Goal: Transaction & Acquisition: Purchase product/service

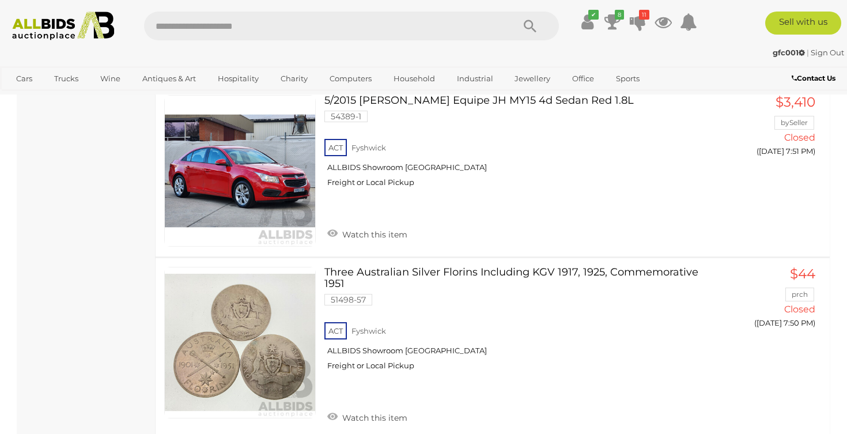
scroll to position [5977, 0]
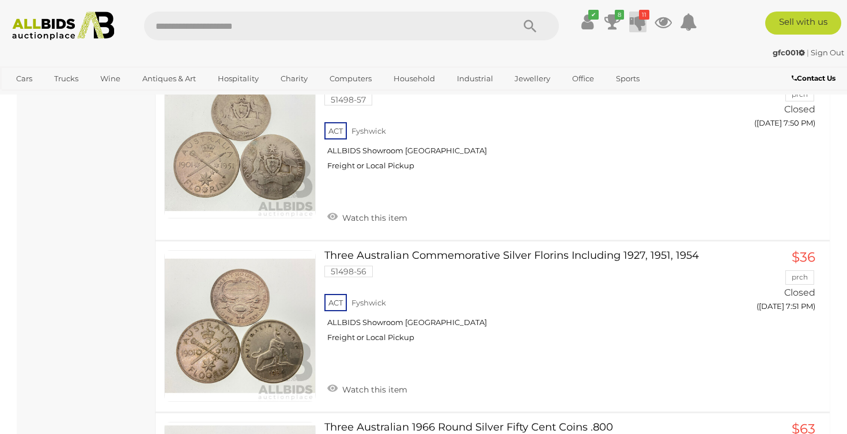
click at [640, 14] on icon "11" at bounding box center [644, 15] width 10 height 10
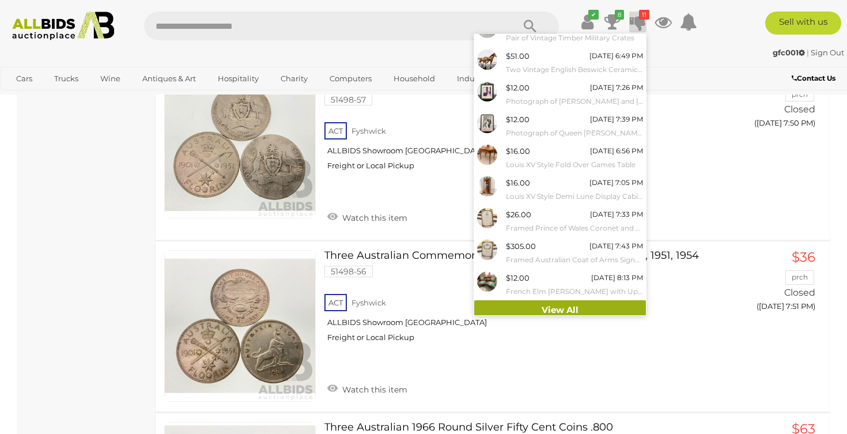
scroll to position [80, 0]
click at [570, 301] on link "View All" at bounding box center [560, 311] width 172 height 20
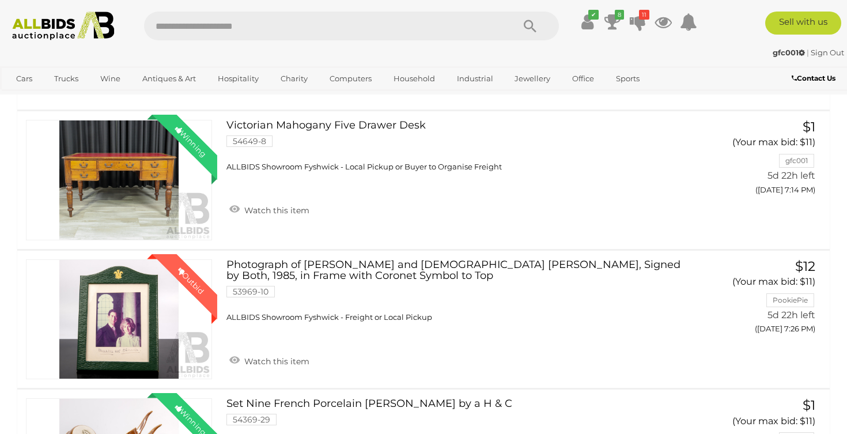
scroll to position [1008, 0]
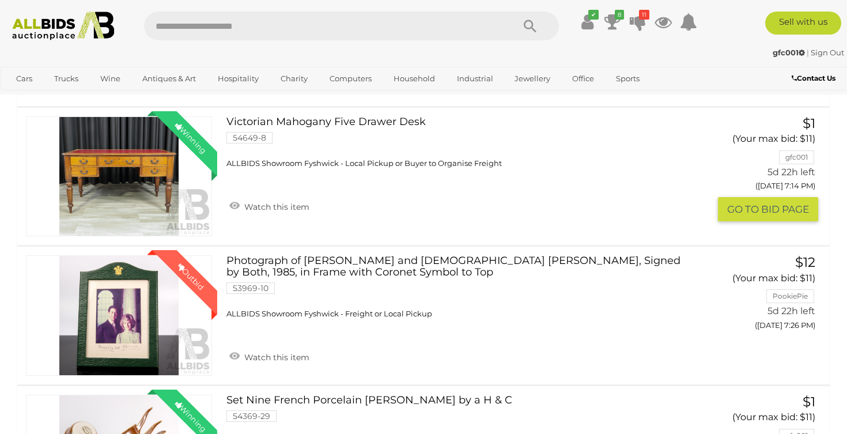
click at [149, 237] on link "Winning Outbid" at bounding box center [119, 176] width 186 height 120
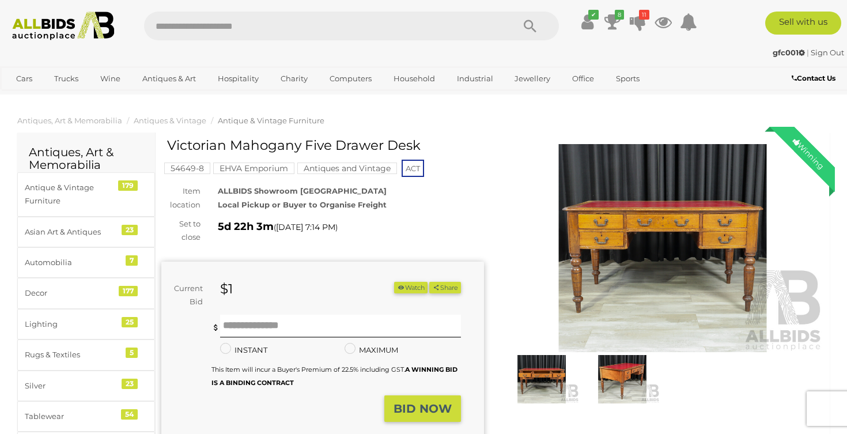
click at [665, 277] on img at bounding box center [662, 248] width 323 height 208
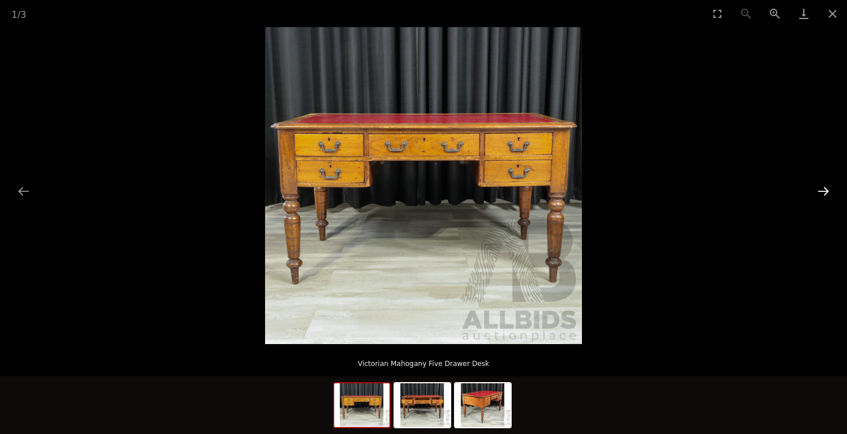
click at [824, 189] on button "Next slide" at bounding box center [823, 191] width 24 height 22
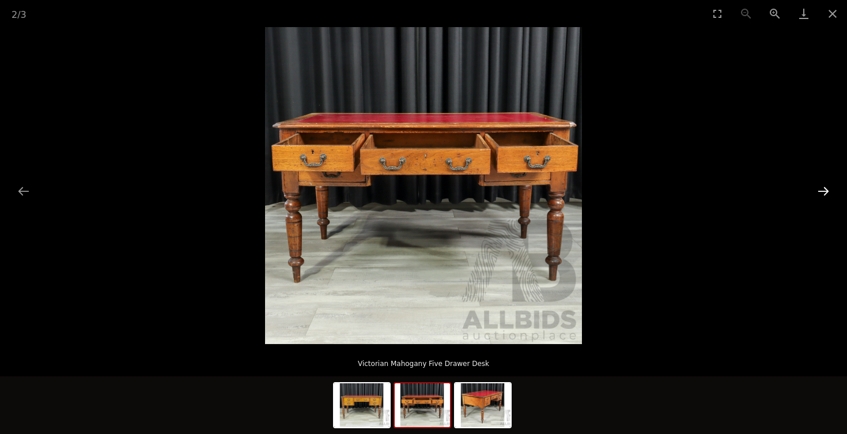
click at [823, 188] on button "Next slide" at bounding box center [823, 191] width 24 height 22
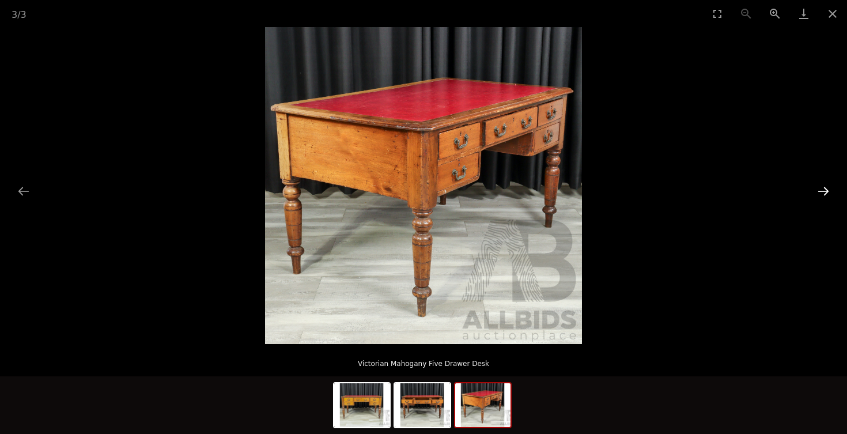
click at [823, 188] on button "Next slide" at bounding box center [823, 191] width 24 height 22
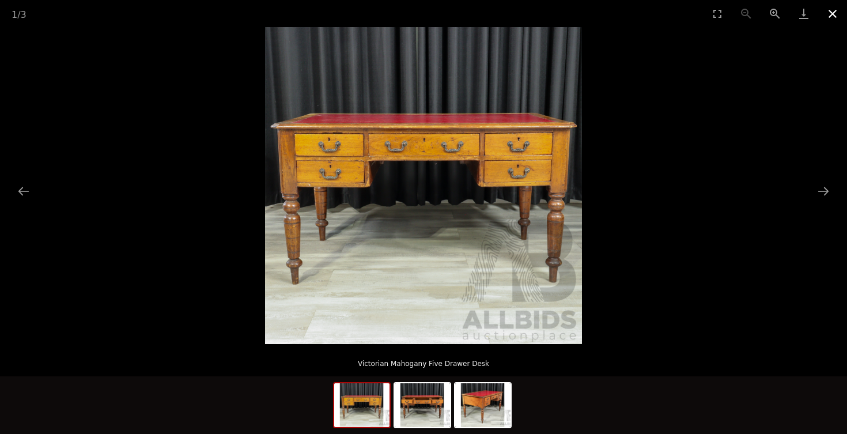
click at [830, 12] on button "Close gallery" at bounding box center [832, 13] width 29 height 27
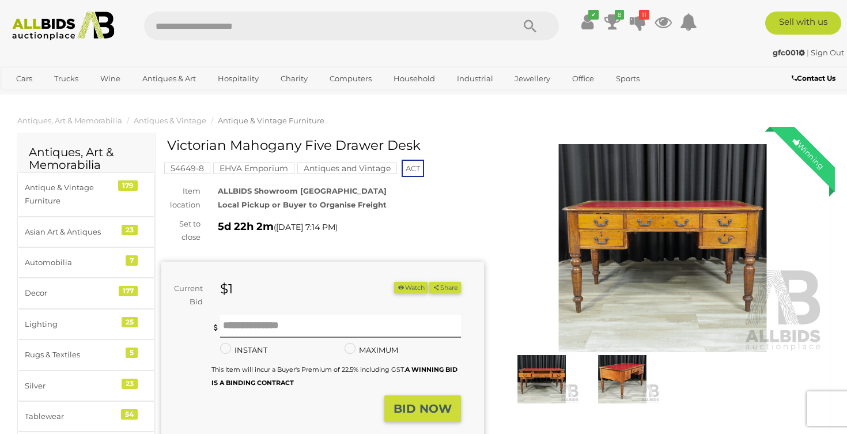
click at [384, 31] on input "text" at bounding box center [323, 26] width 358 height 29
type input "****"
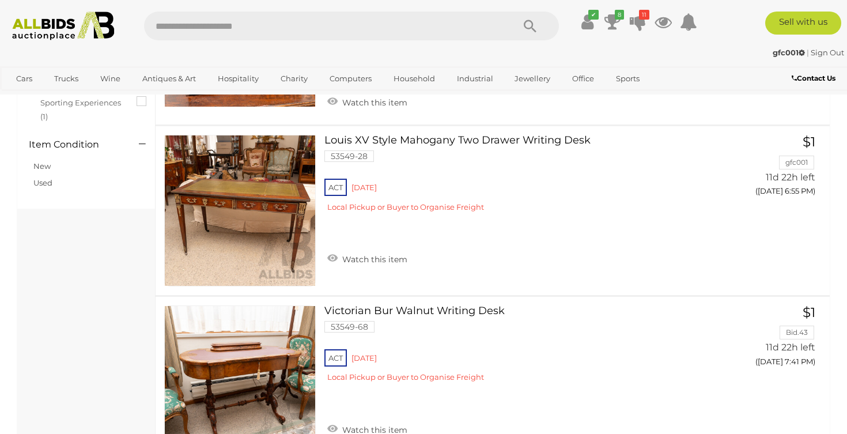
scroll to position [1238, 0]
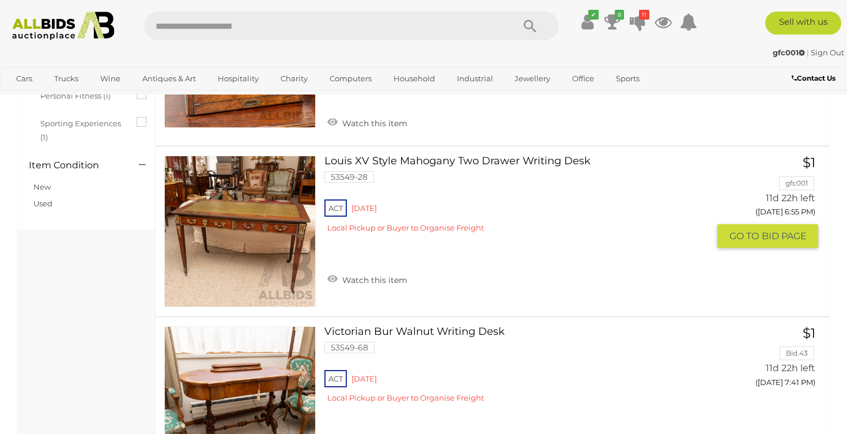
click at [255, 225] on link at bounding box center [240, 232] width 152 height 152
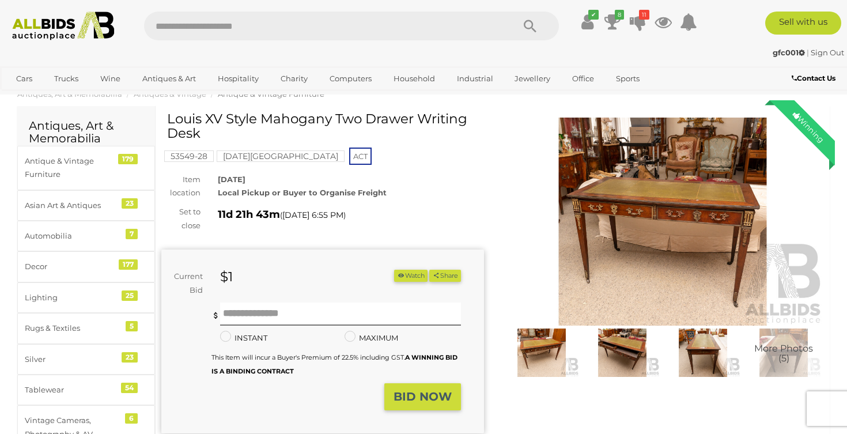
scroll to position [3, 0]
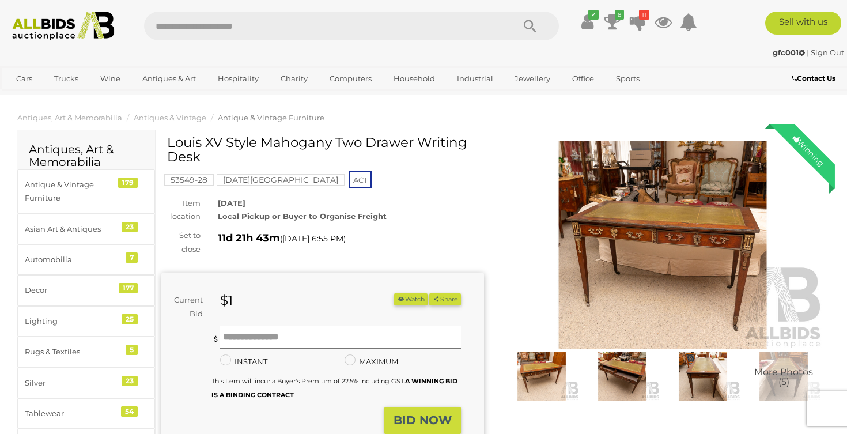
click at [641, 247] on img at bounding box center [662, 245] width 323 height 208
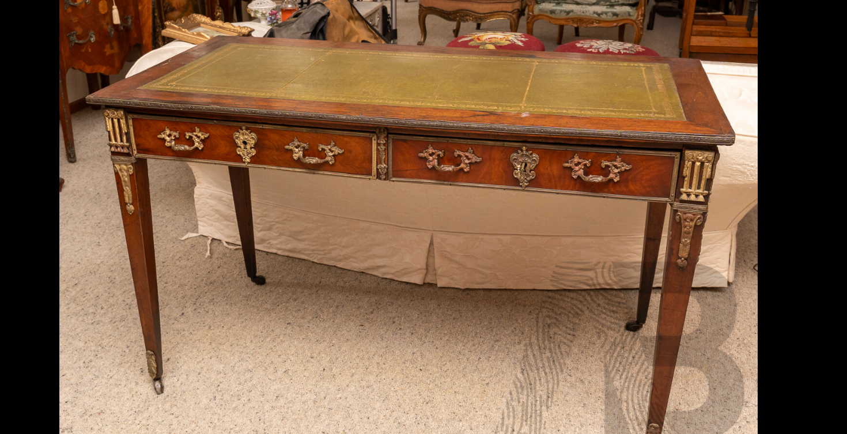
scroll to position [3, 0]
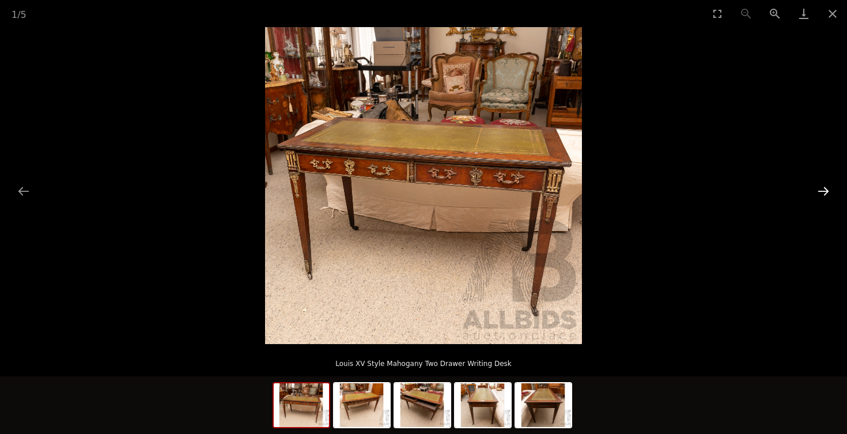
click at [824, 189] on button "Next slide" at bounding box center [823, 191] width 24 height 22
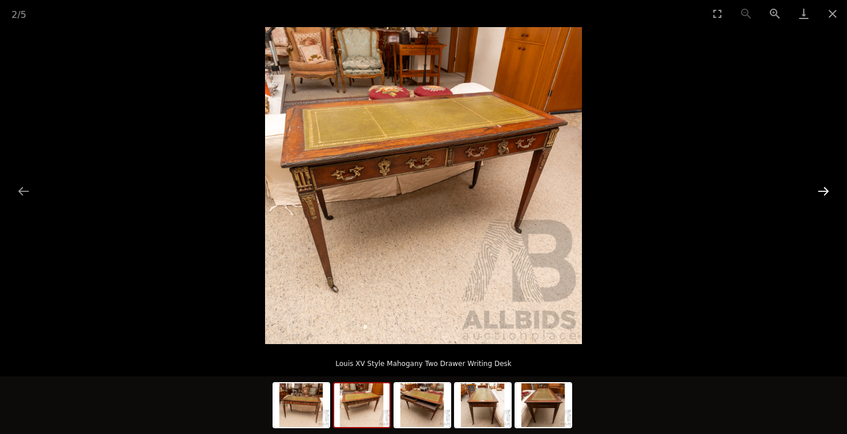
click at [824, 191] on button "Next slide" at bounding box center [823, 191] width 24 height 22
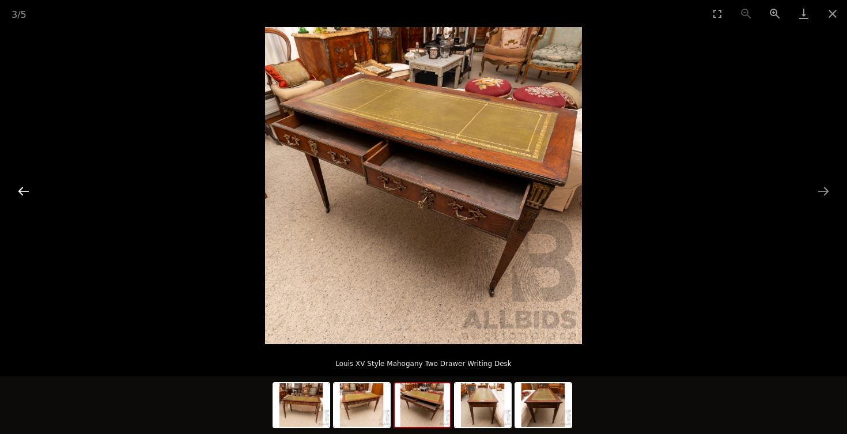
click at [18, 190] on button "Previous slide" at bounding box center [24, 191] width 24 height 22
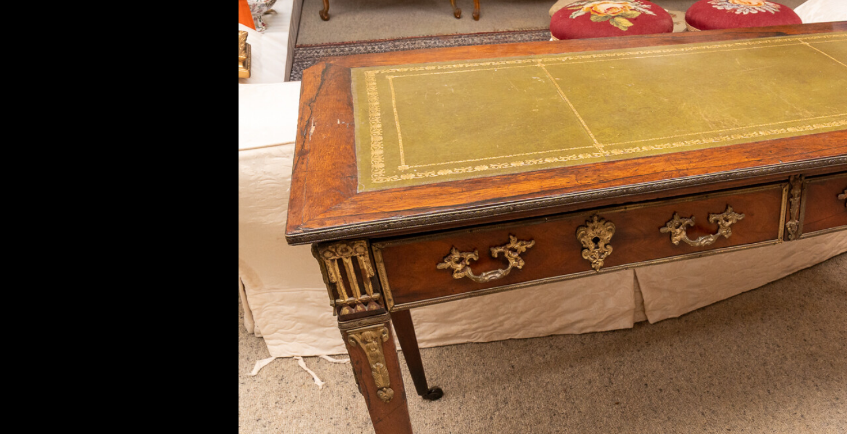
scroll to position [2, 0]
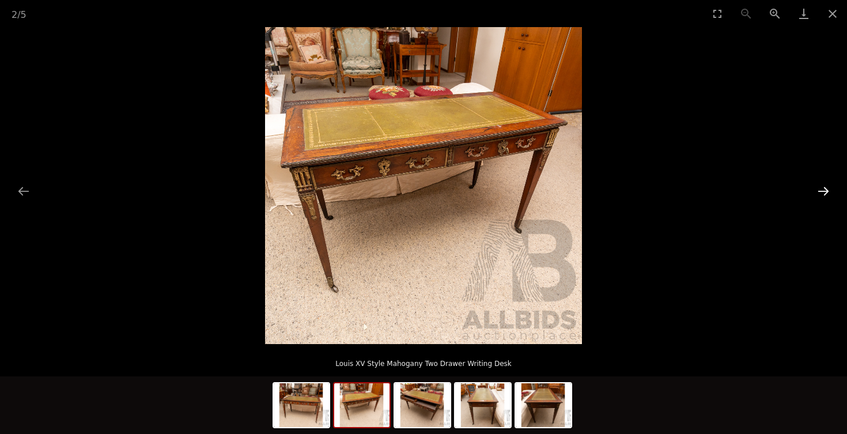
click at [823, 190] on button "Next slide" at bounding box center [823, 191] width 24 height 22
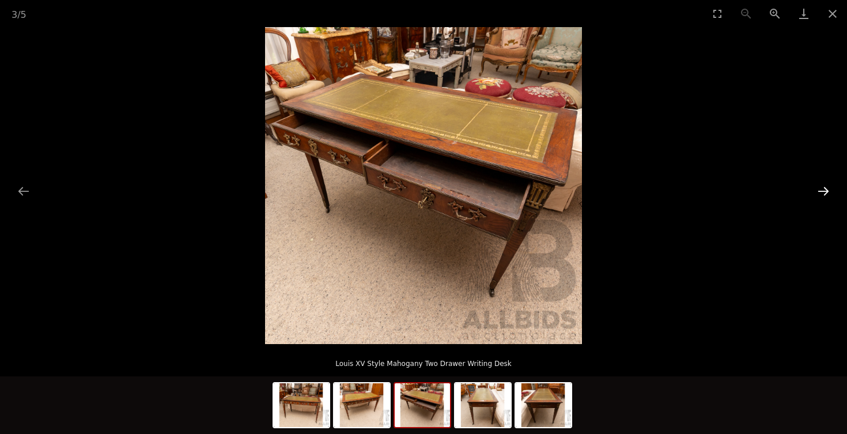
click at [823, 190] on button "Next slide" at bounding box center [823, 191] width 24 height 22
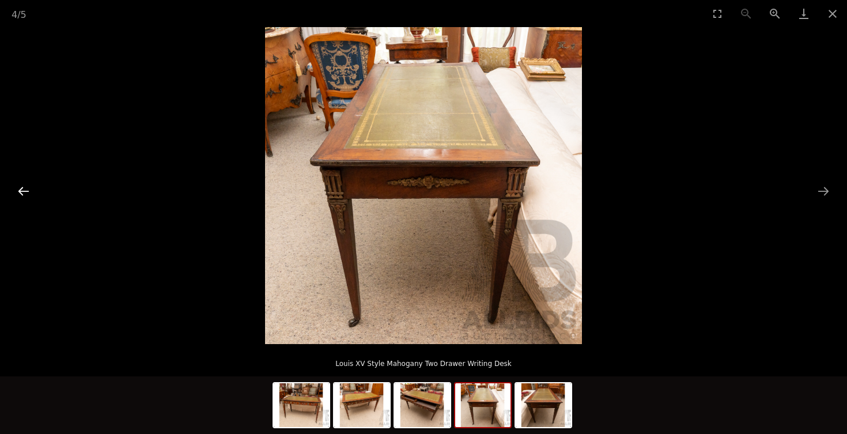
click at [20, 191] on button "Previous slide" at bounding box center [24, 191] width 24 height 22
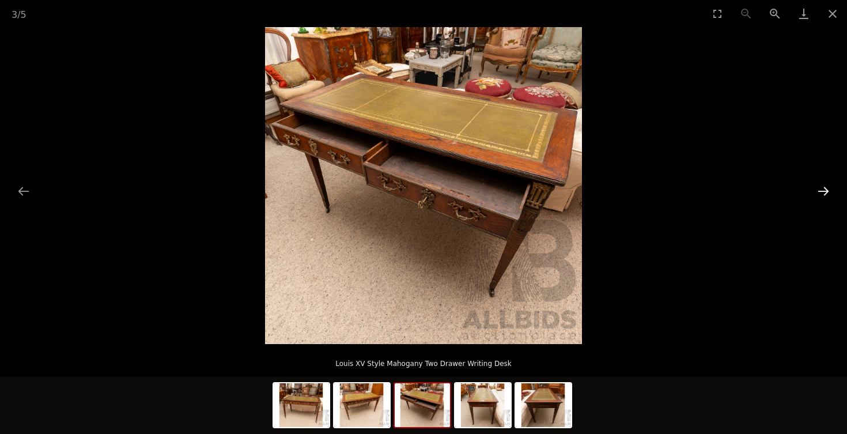
click at [825, 190] on button "Next slide" at bounding box center [823, 191] width 24 height 22
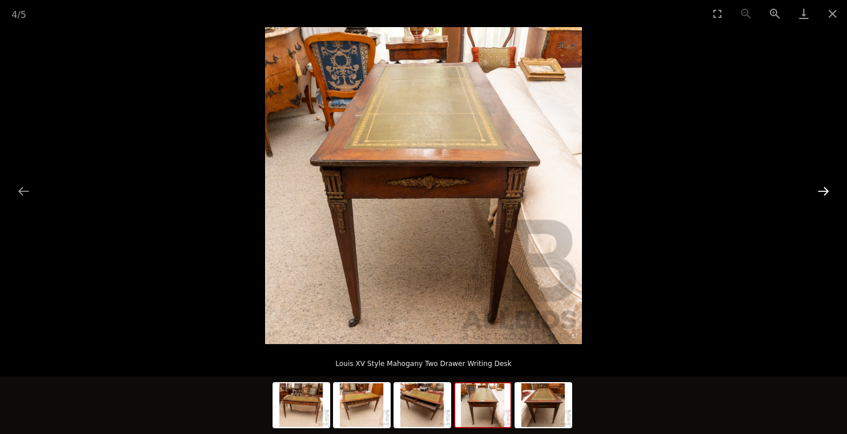
click at [825, 190] on button "Next slide" at bounding box center [823, 191] width 24 height 22
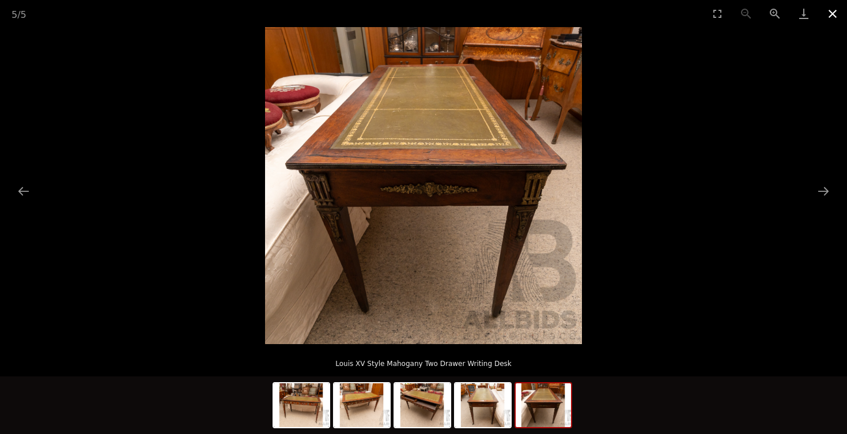
click at [828, 11] on button "Close gallery" at bounding box center [832, 13] width 29 height 27
